Goal: Task Accomplishment & Management: Complete application form

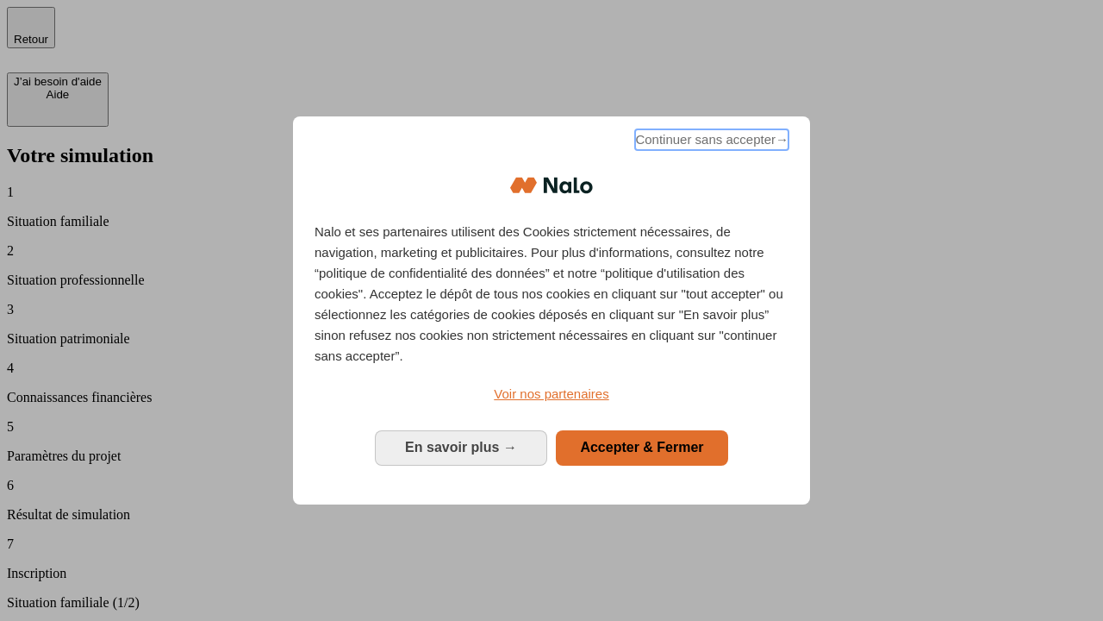
click at [710, 142] on span "Continuer sans accepter →" at bounding box center [711, 139] width 153 height 21
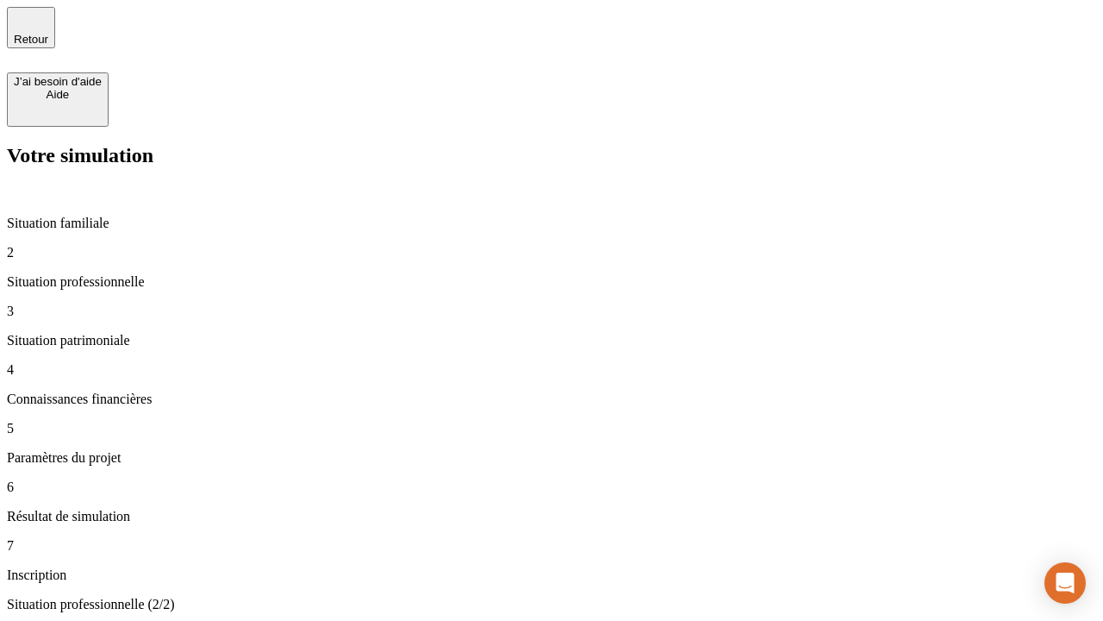
type input "30 000"
type input "0"
type input "1 000"
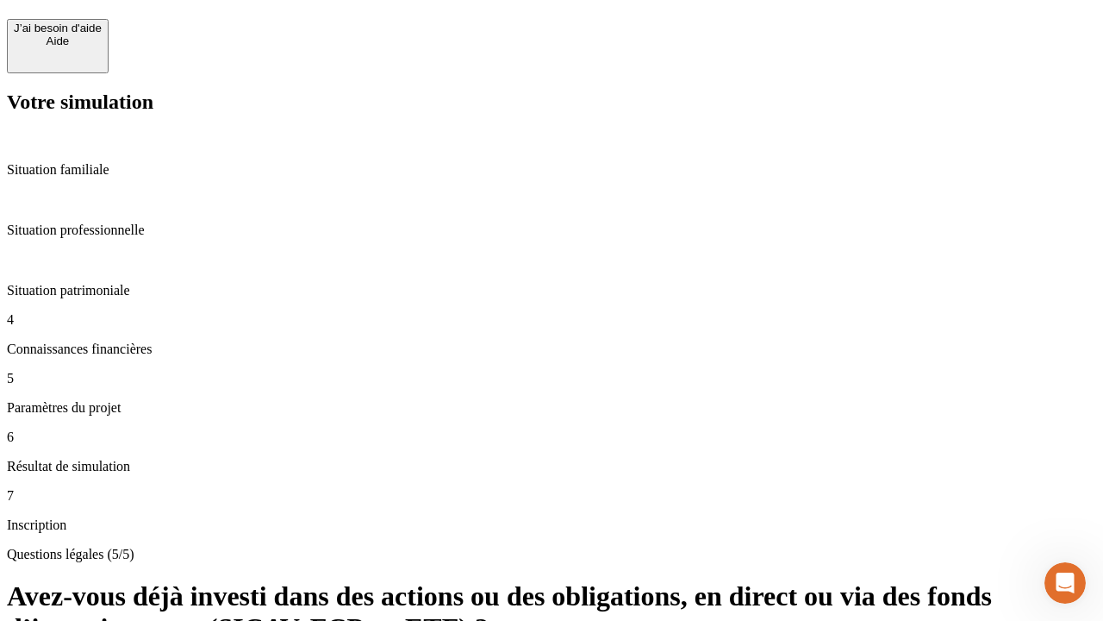
scroll to position [41, 0]
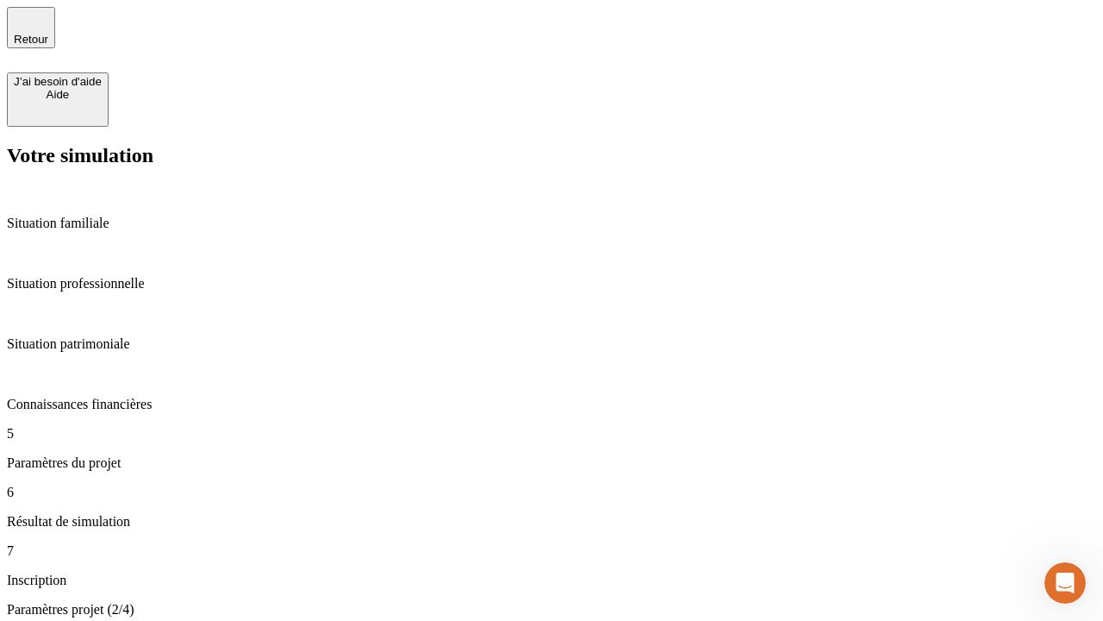
type input "40"
type input "64"
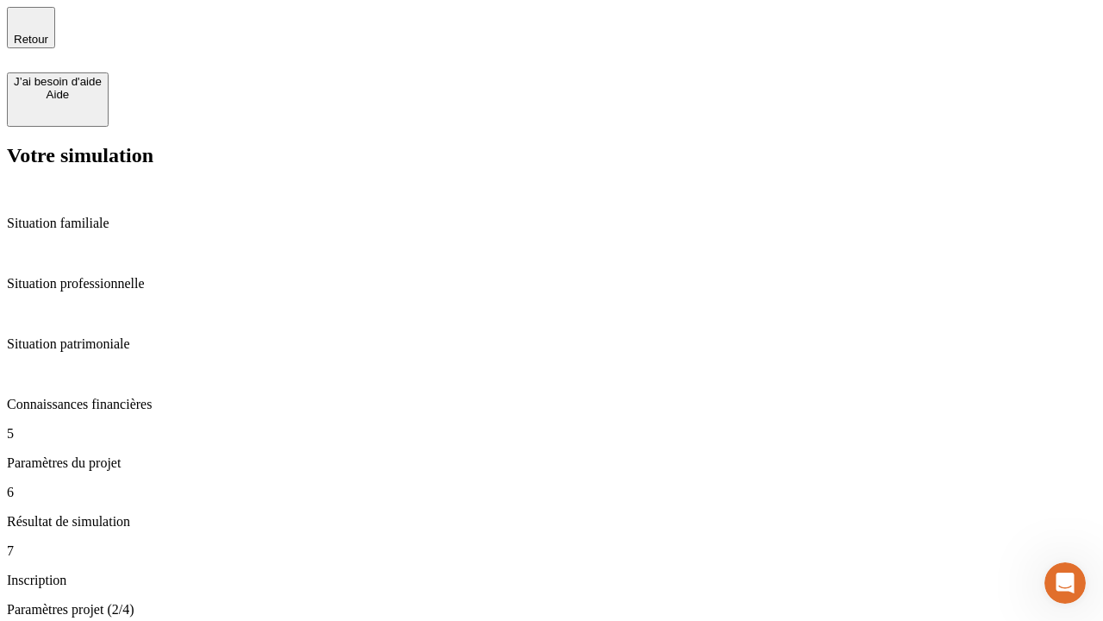
type input "200 000"
type input "640"
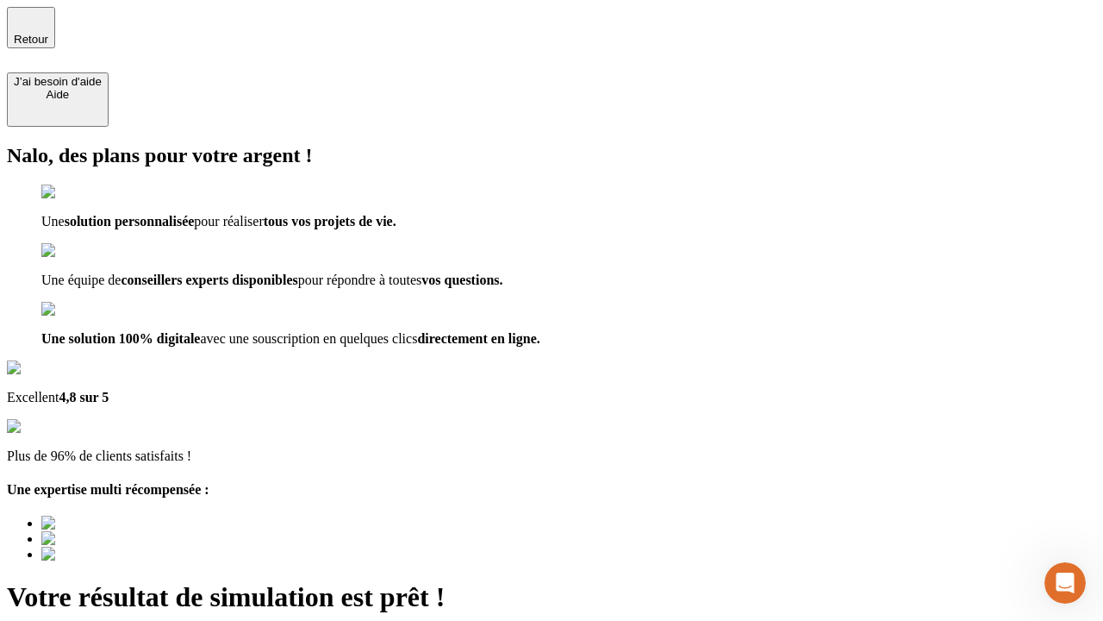
type input "[EMAIL_ADDRESS][DOMAIN_NAME]"
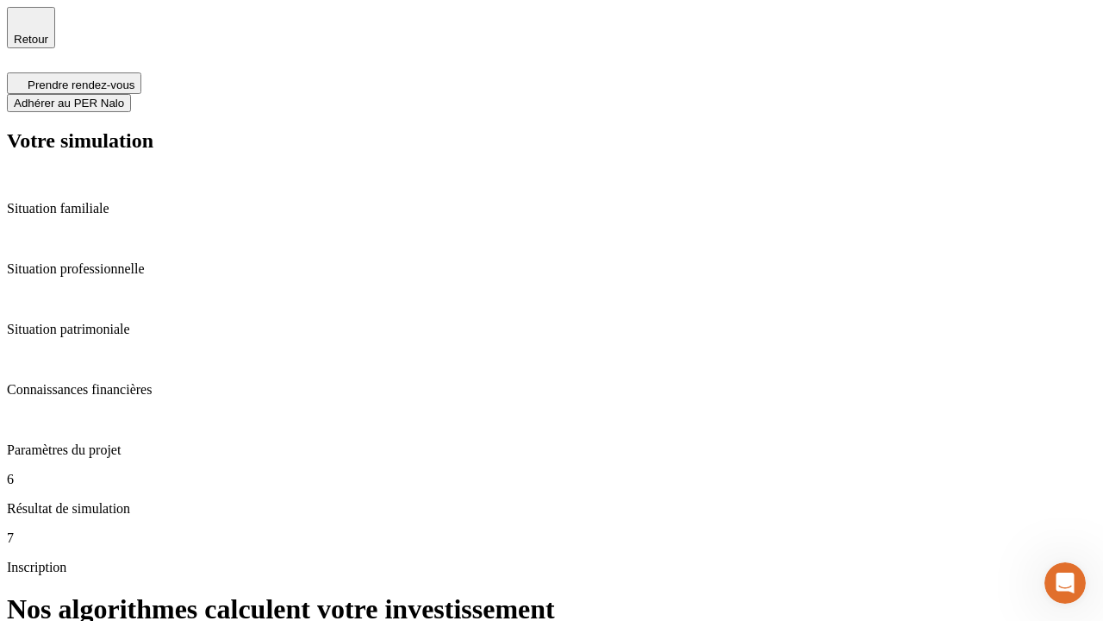
click at [124, 97] on span "Adhérer au PER Nalo" at bounding box center [69, 103] width 110 height 13
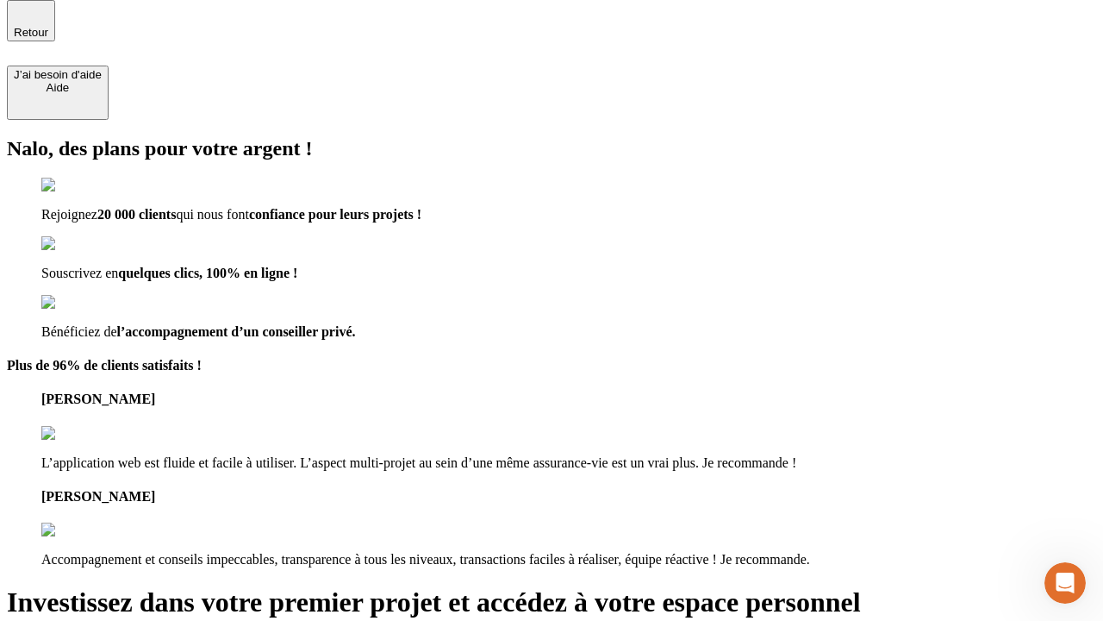
scroll to position [5, 0]
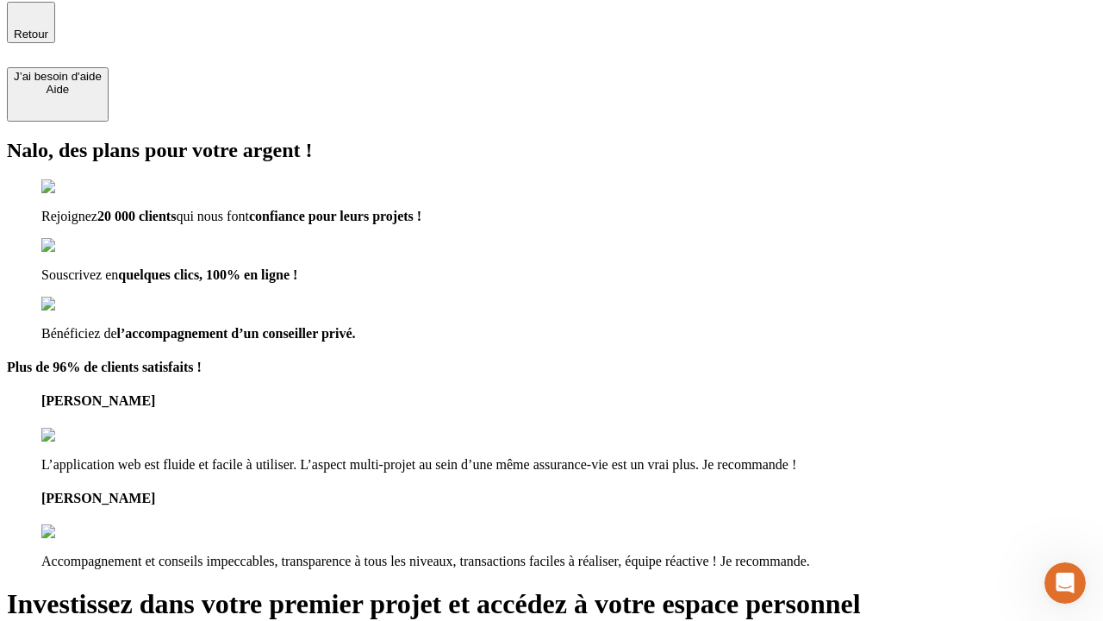
type input "[PERSON_NAME][EMAIL_ADDRESS][DOMAIN_NAME]"
